Goal: Task Accomplishment & Management: Use online tool/utility

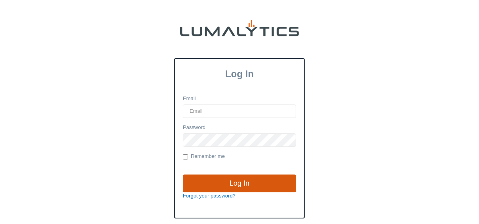
type input "[EMAIL_ADDRESS][DOMAIN_NAME]"
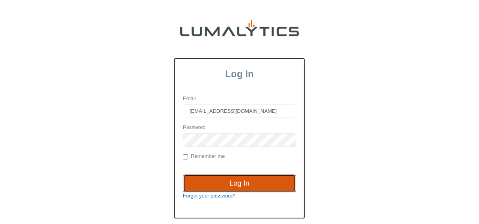
click at [263, 183] on input "Log In" at bounding box center [239, 184] width 113 height 18
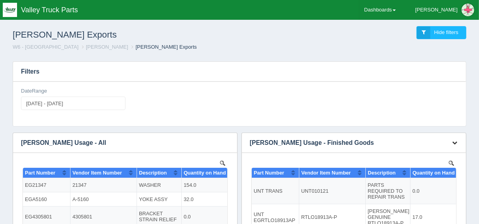
click at [456, 144] on icon "button" at bounding box center [454, 142] width 5 height 5
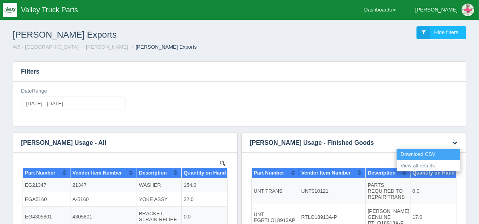
click at [434, 152] on link "Download CSV" at bounding box center [428, 154] width 63 height 11
